Goal: Navigation & Orientation: Find specific page/section

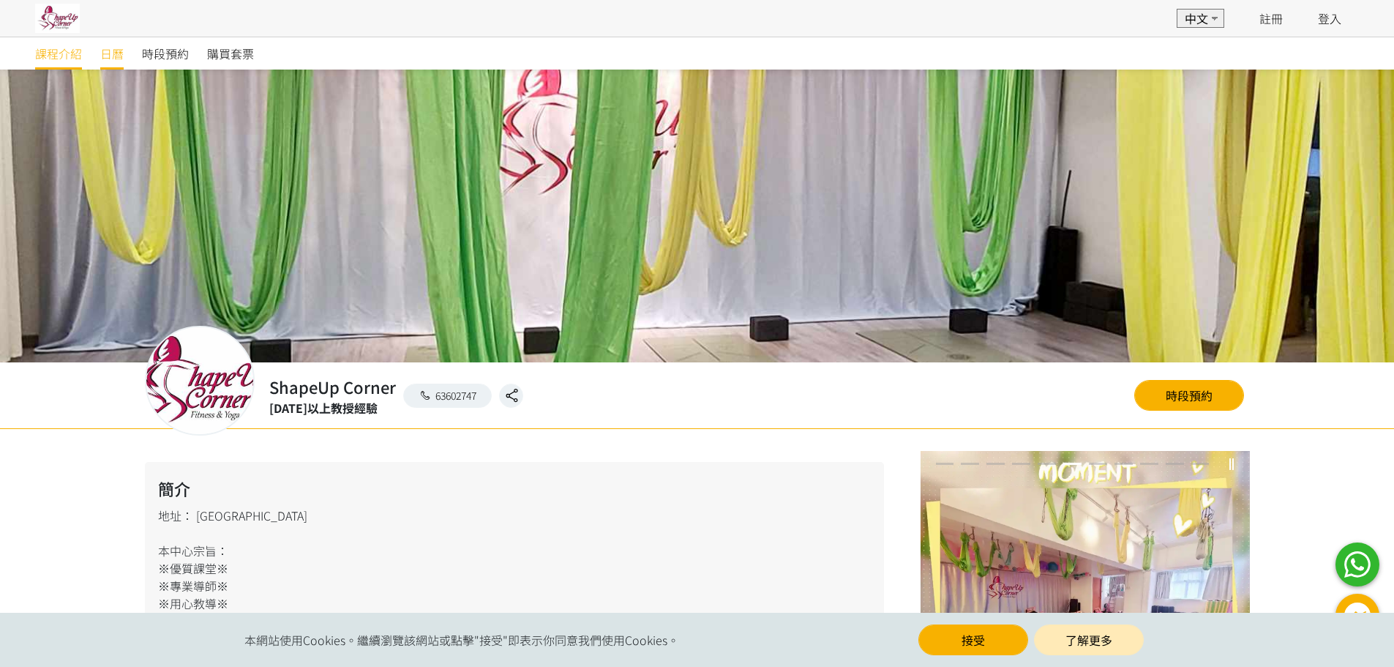
click at [123, 56] on span "日曆" at bounding box center [111, 54] width 23 height 18
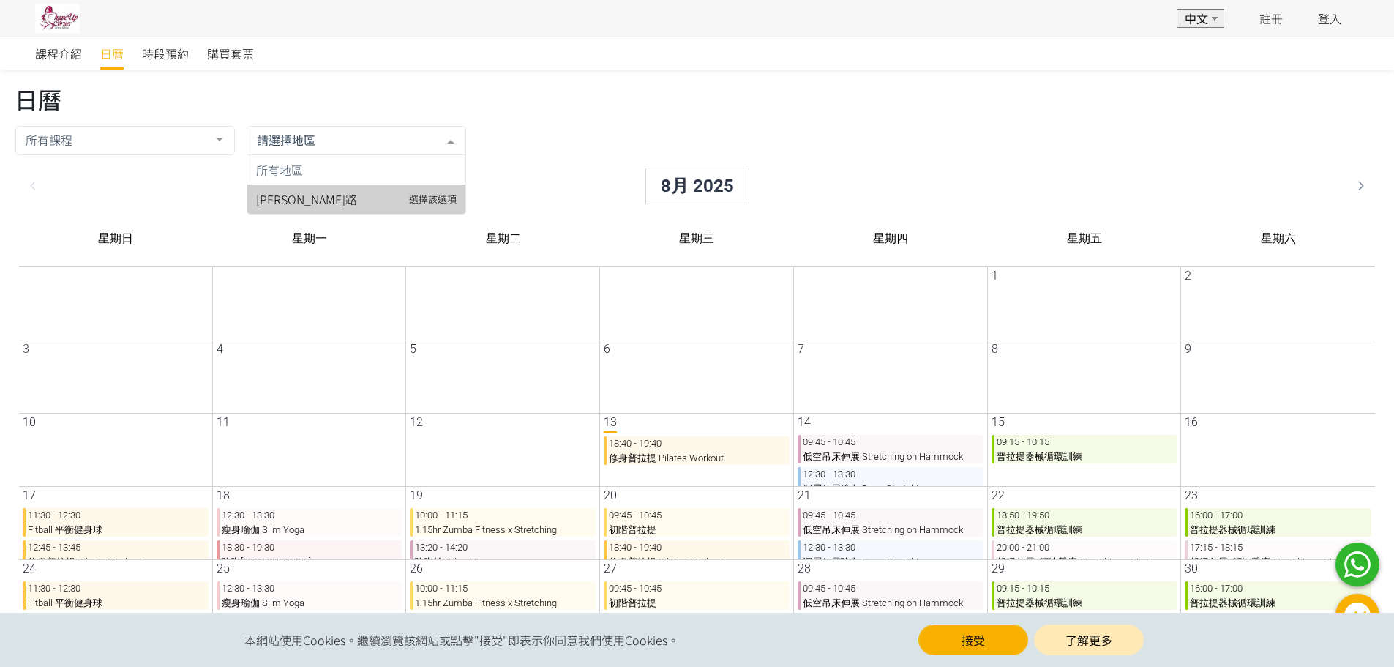
click at [303, 197] on span "[PERSON_NAME]路" at bounding box center [345, 198] width 218 height 29
click at [212, 139] on div at bounding box center [207, 141] width 29 height 28
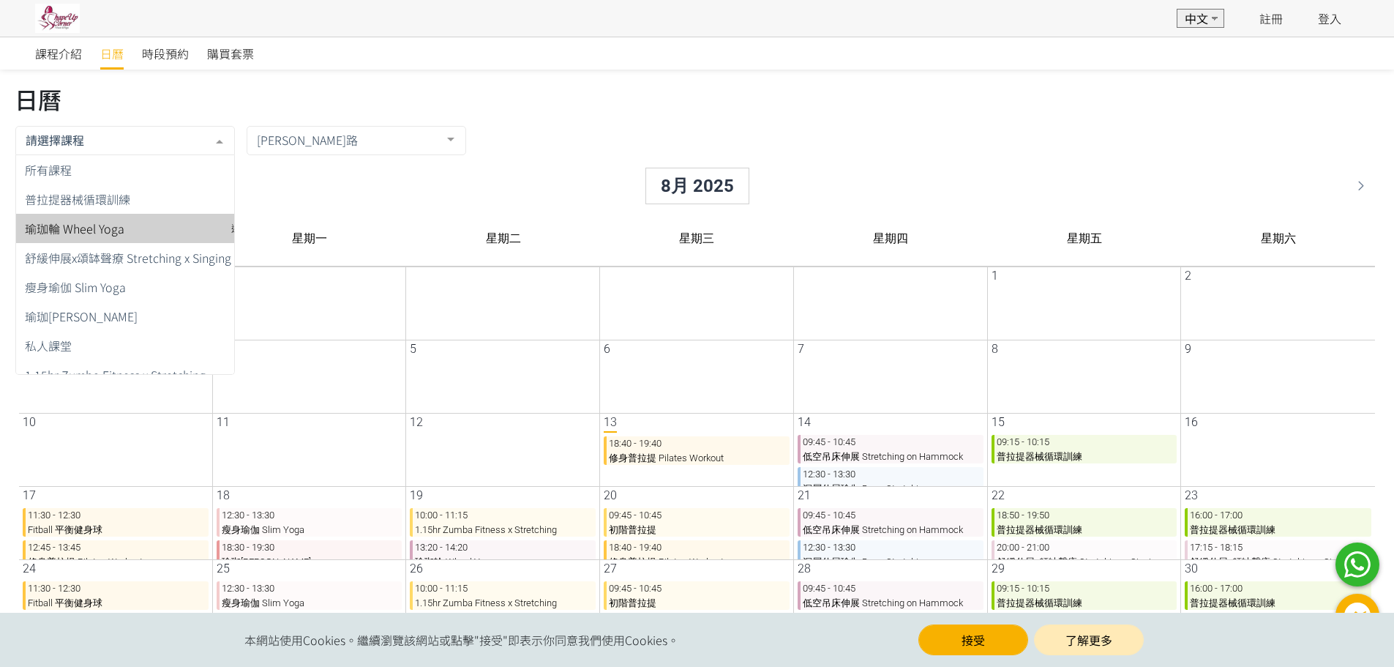
click at [50, 18] on img at bounding box center [57, 18] width 45 height 29
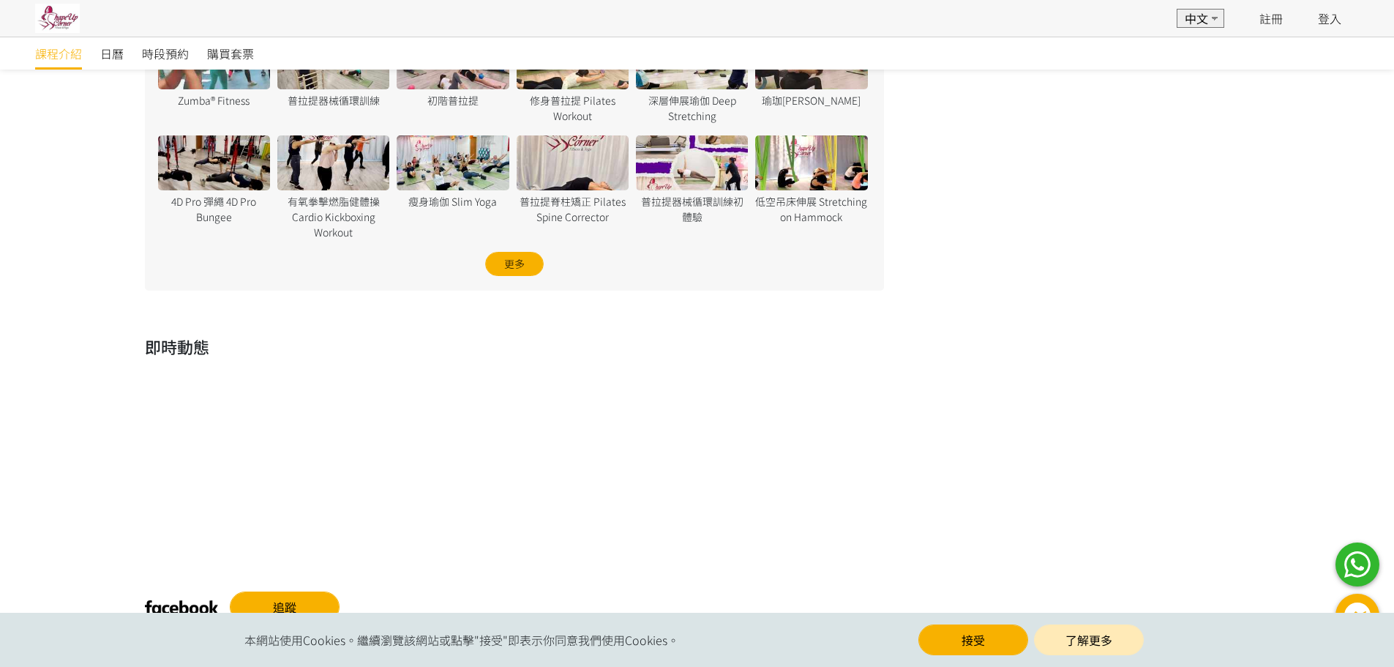
scroll to position [1065, 0]
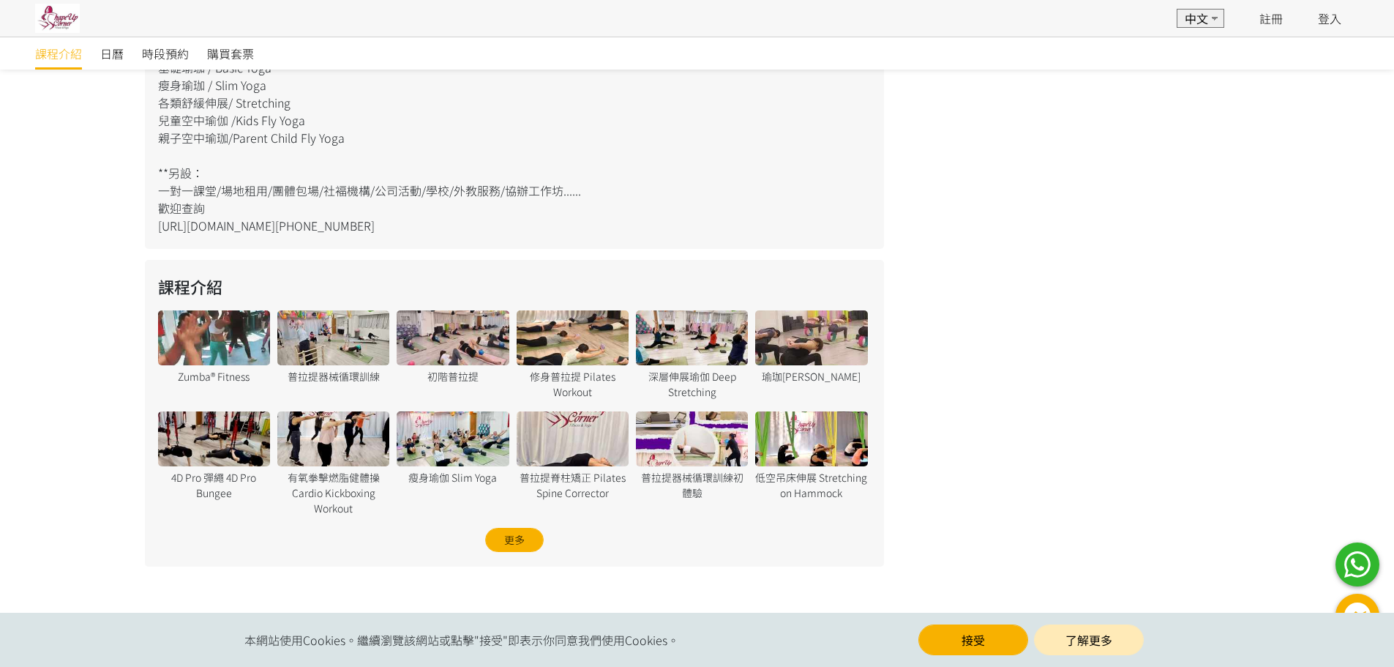
scroll to position [699, 0]
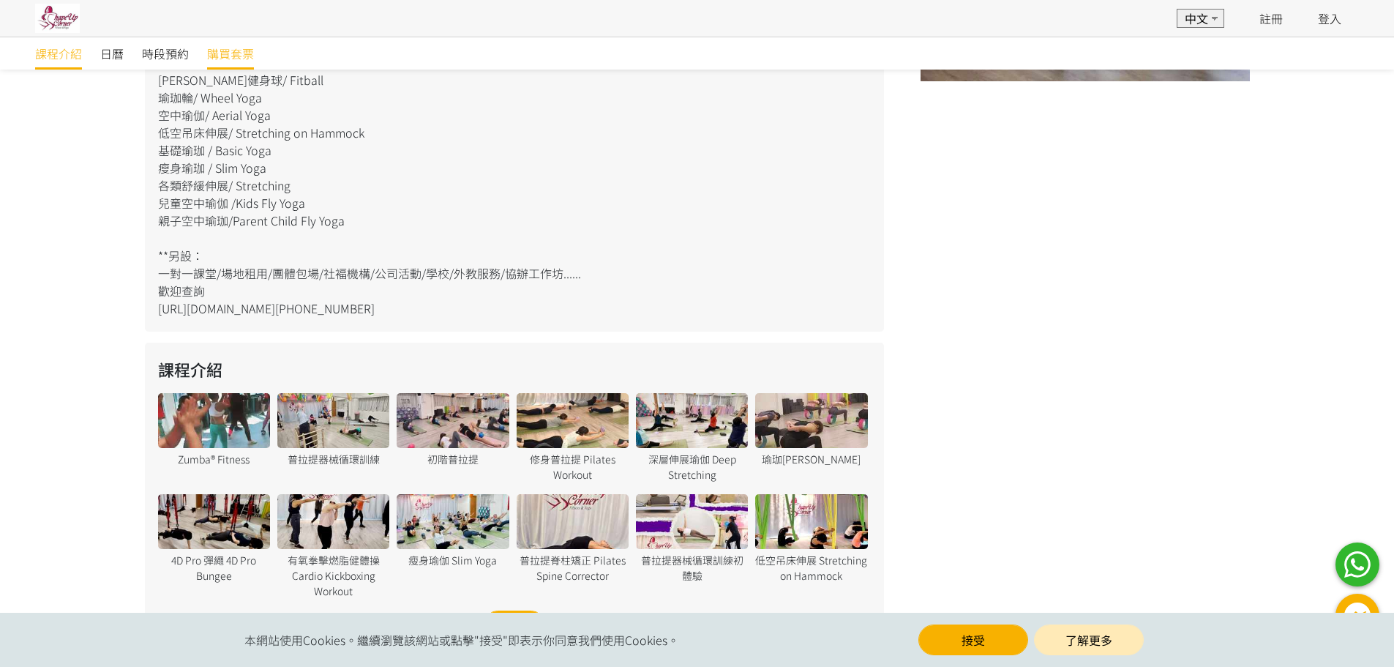
click at [249, 49] on span "購買套票" at bounding box center [230, 54] width 47 height 18
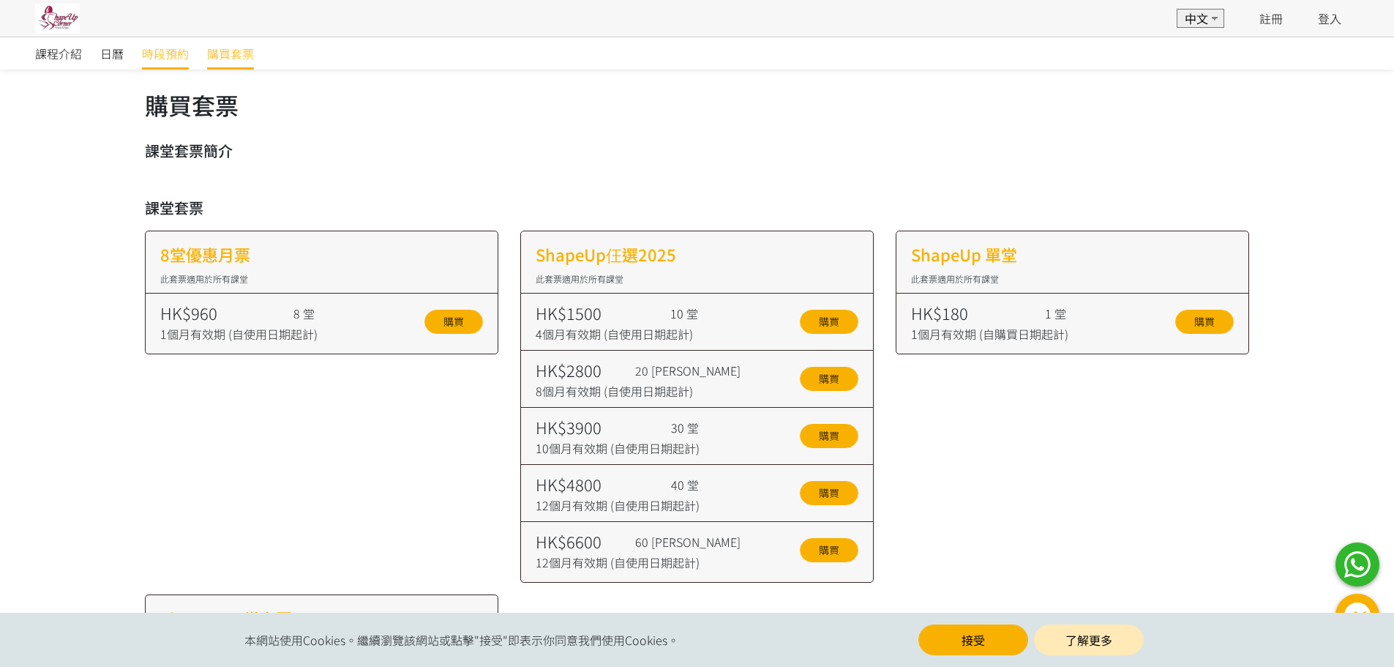
click at [173, 54] on span "時段預約" at bounding box center [165, 54] width 47 height 18
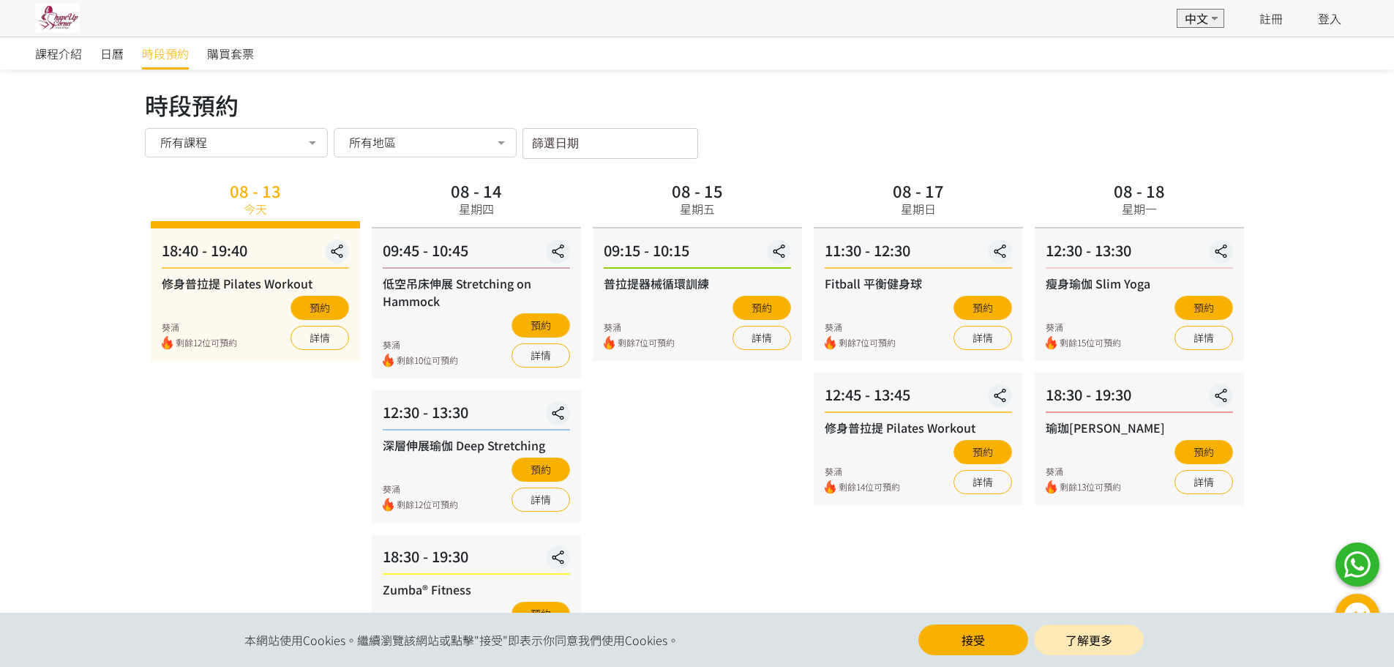
click at [97, 47] on div "課程介紹" at bounding box center [67, 53] width 65 height 32
click at [103, 51] on span "日曆" at bounding box center [111, 54] width 23 height 18
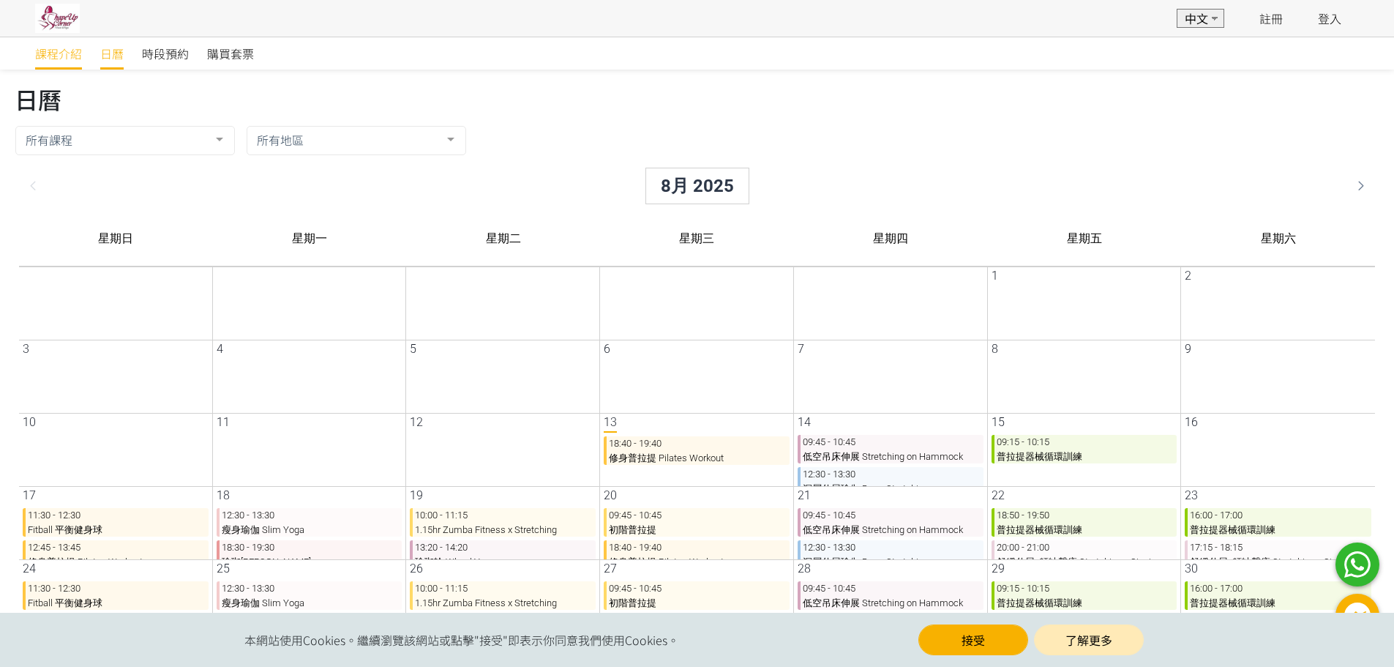
click at [51, 53] on span "課程介紹" at bounding box center [58, 54] width 47 height 18
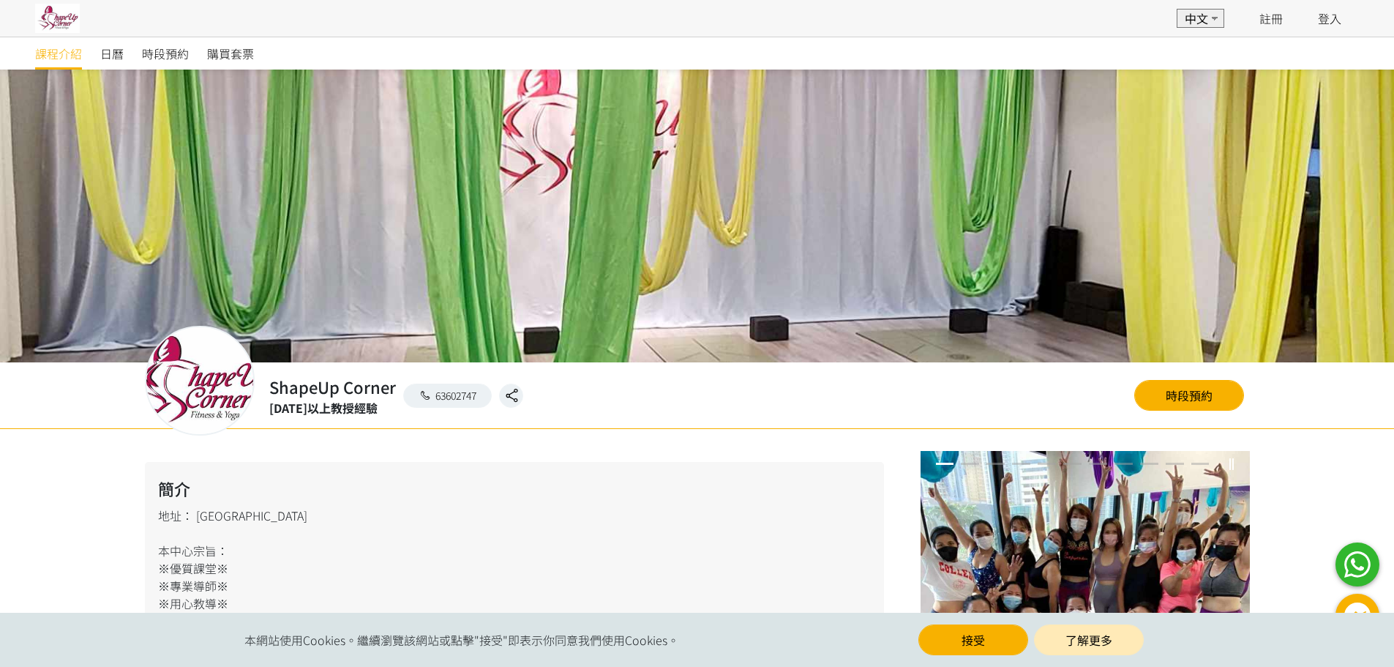
scroll to position [845, 0]
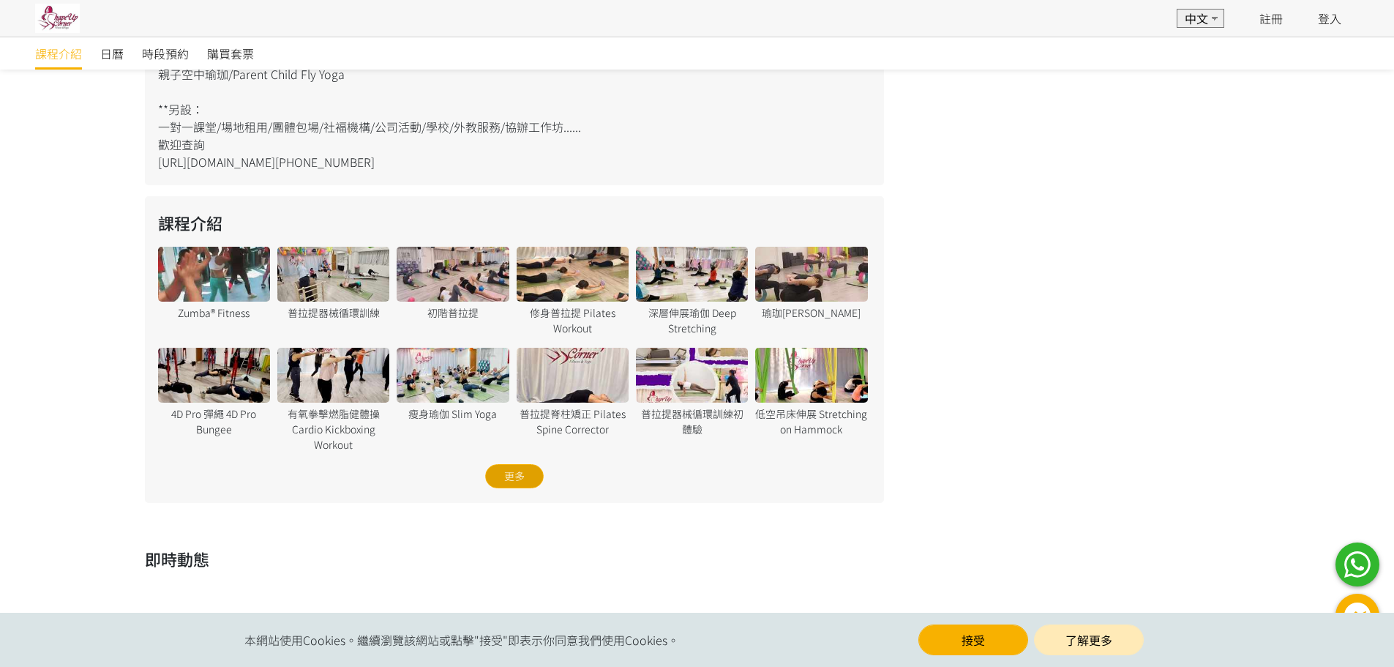
click at [526, 479] on div "更多" at bounding box center [514, 476] width 59 height 24
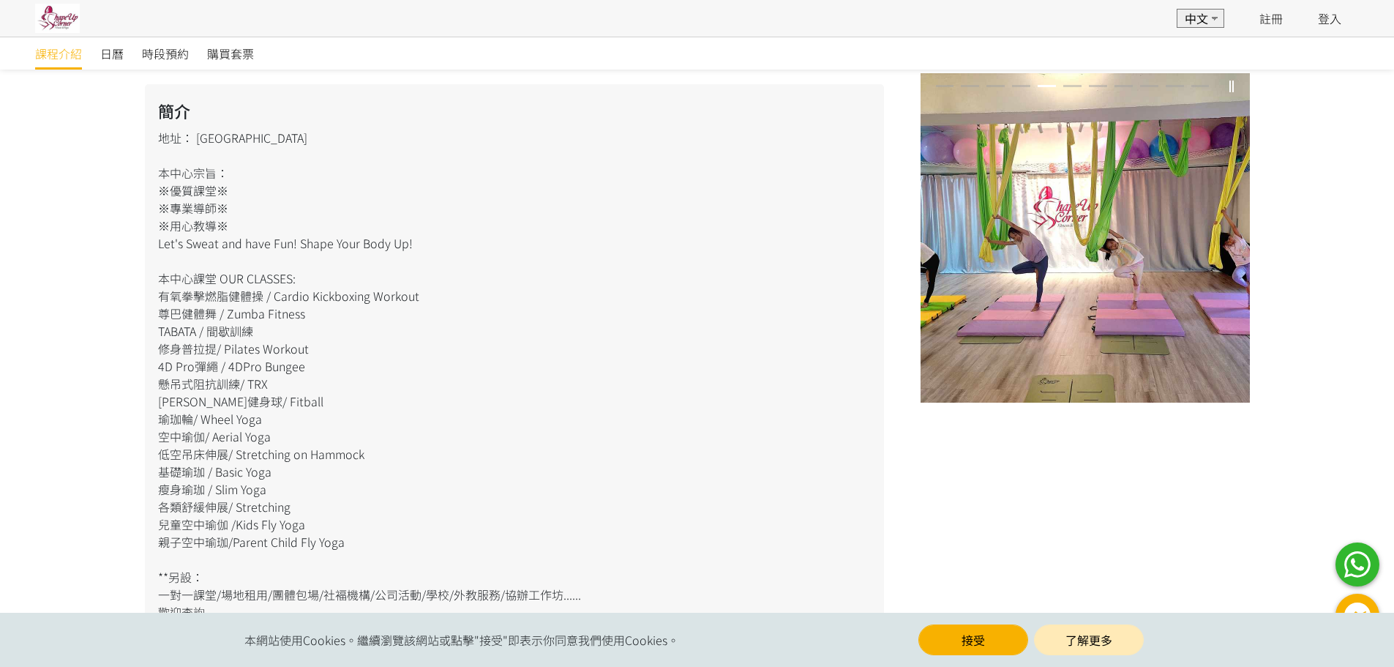
scroll to position [219, 0]
